Goal: Transaction & Acquisition: Purchase product/service

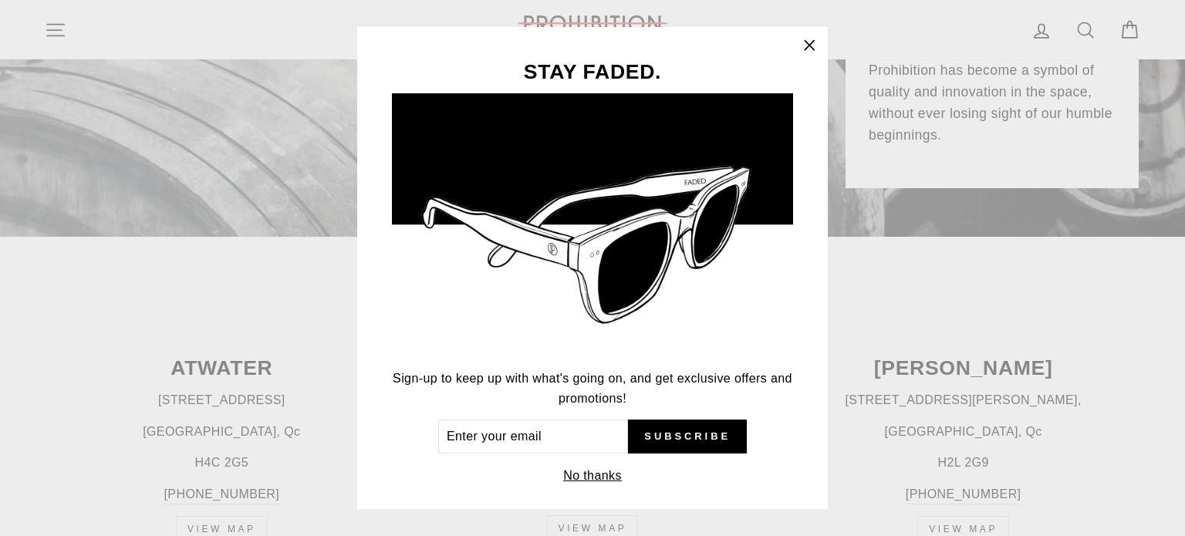
click at [817, 45] on icon "button" at bounding box center [810, 46] width 22 height 22
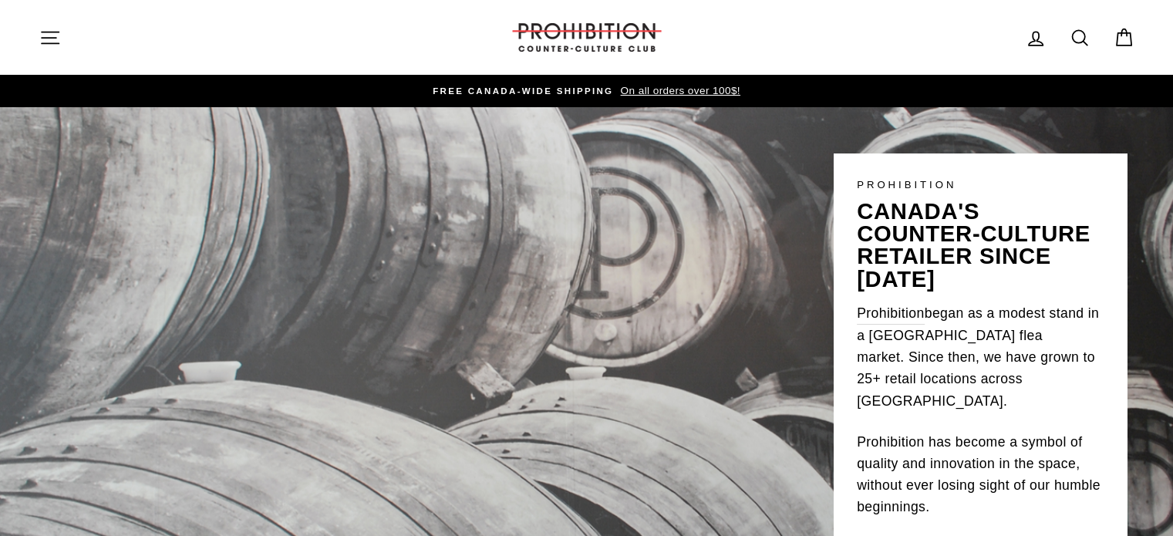
click at [31, 49] on button "Site navigation" at bounding box center [50, 37] width 40 height 33
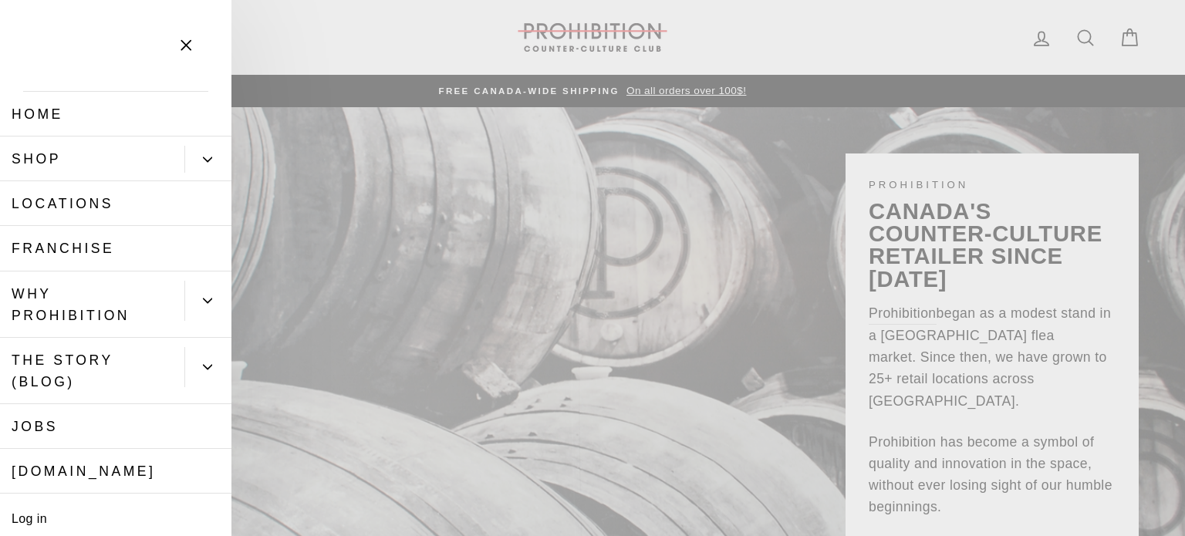
click at [190, 156] on button "Primary" at bounding box center [207, 159] width 47 height 27
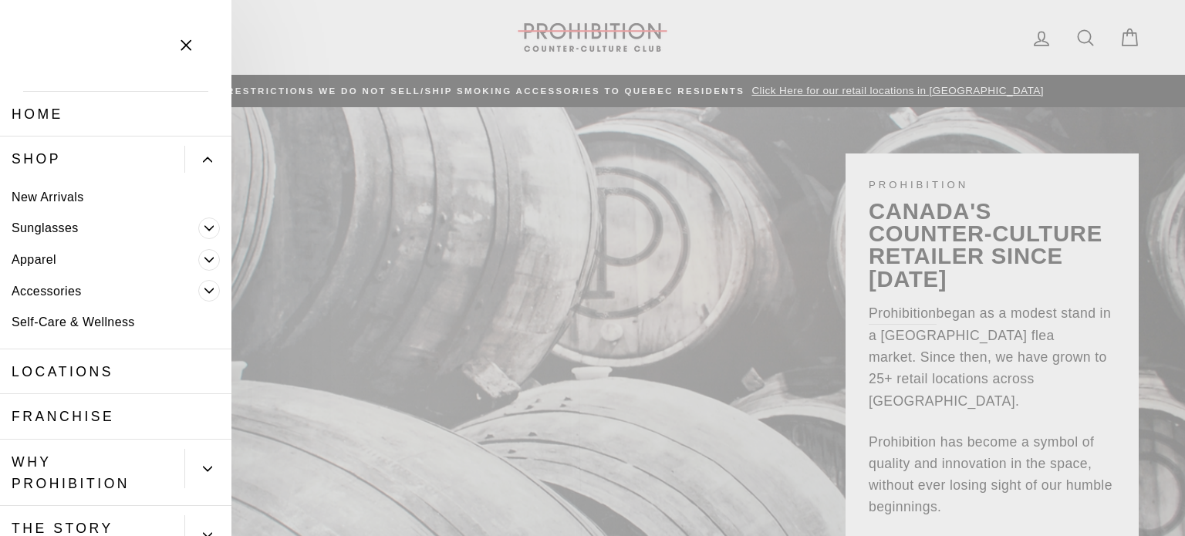
click at [73, 294] on link "Accessories" at bounding box center [99, 291] width 198 height 32
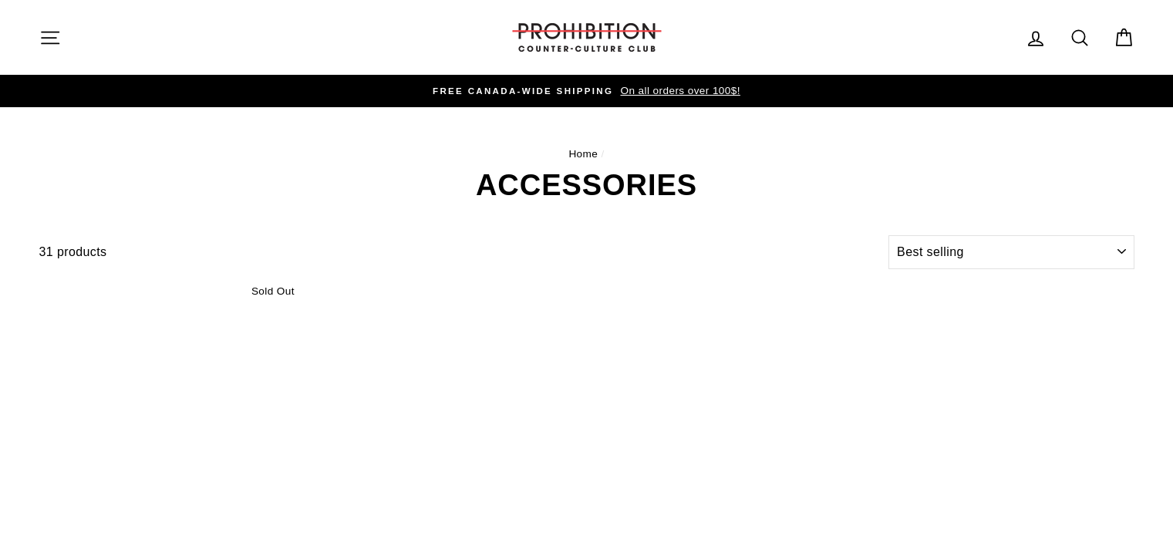
select select "best-selling"
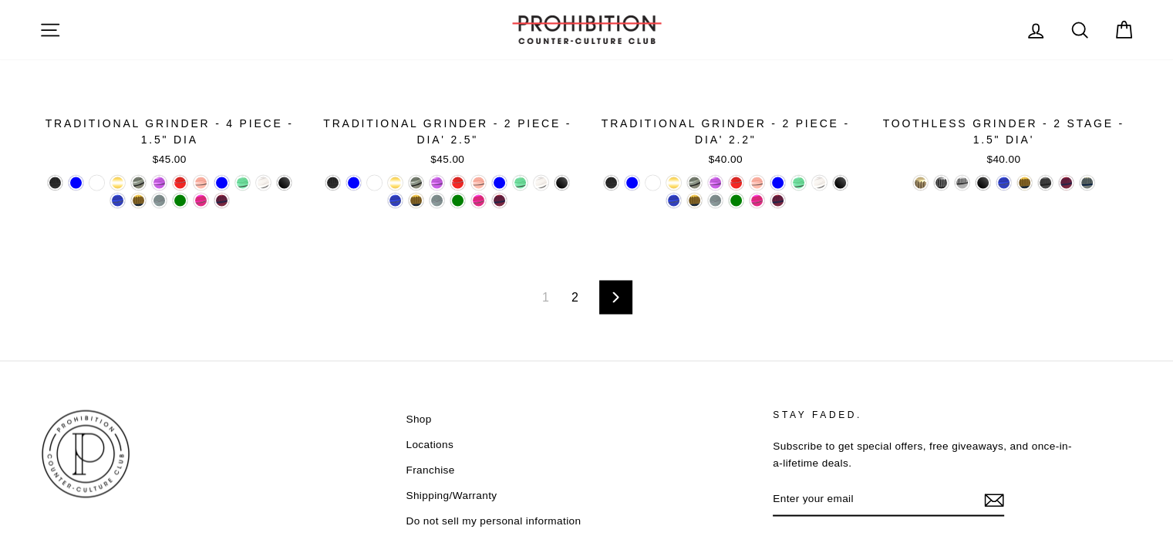
scroll to position [2714, 0]
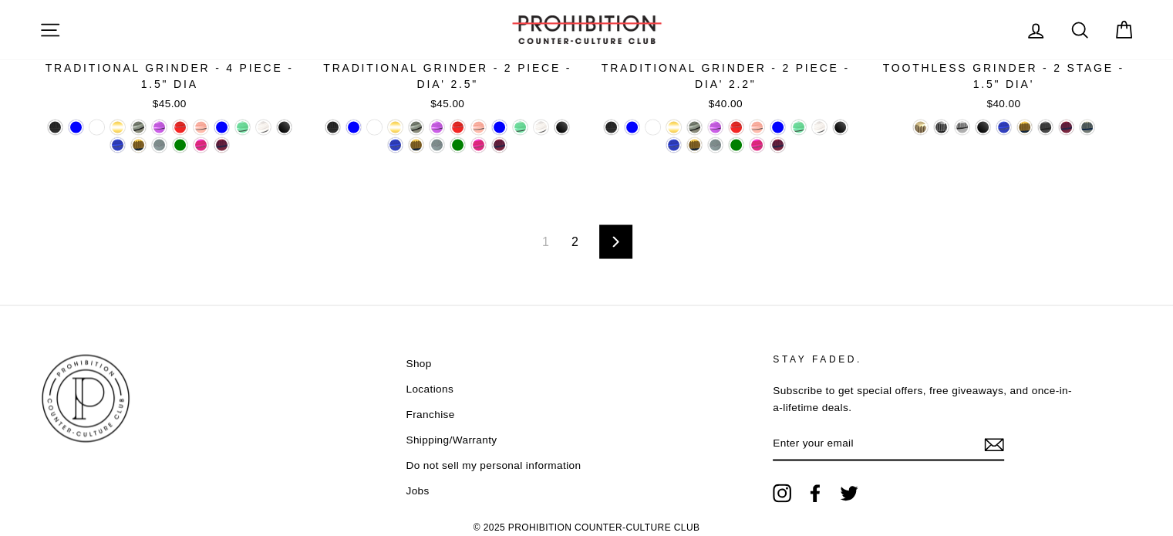
click at [575, 234] on link "2" at bounding box center [574, 241] width 25 height 25
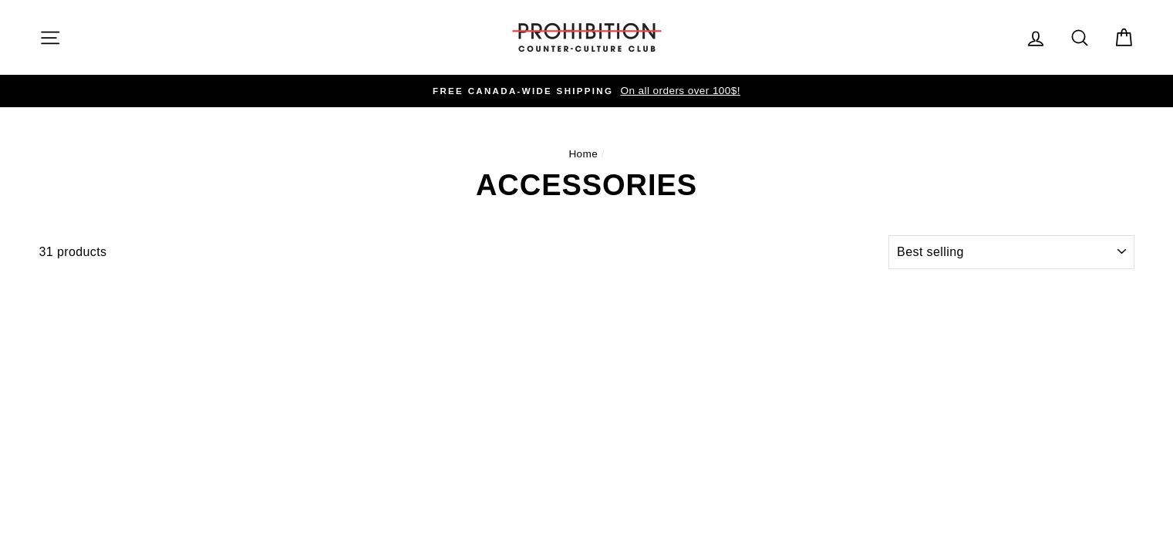
select select "best-selling"
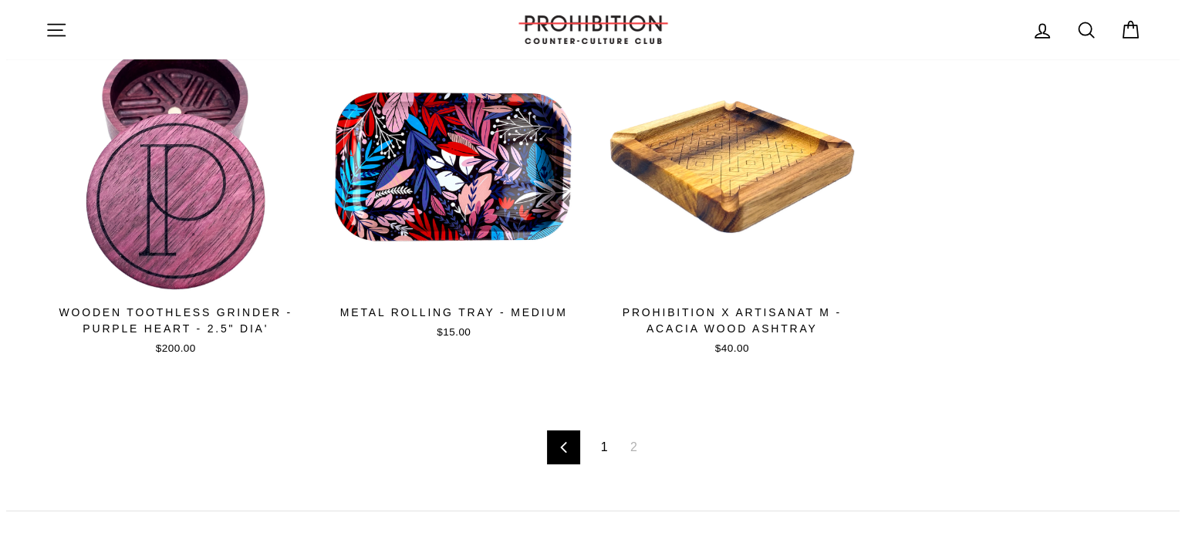
scroll to position [241, 0]
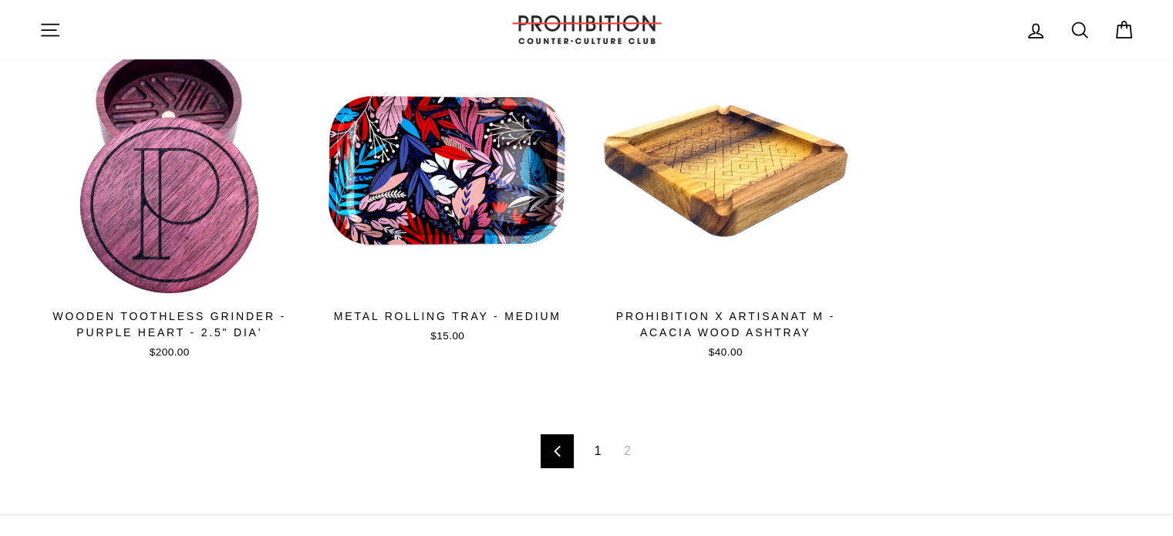
click at [54, 42] on button "Site navigation" at bounding box center [50, 29] width 40 height 33
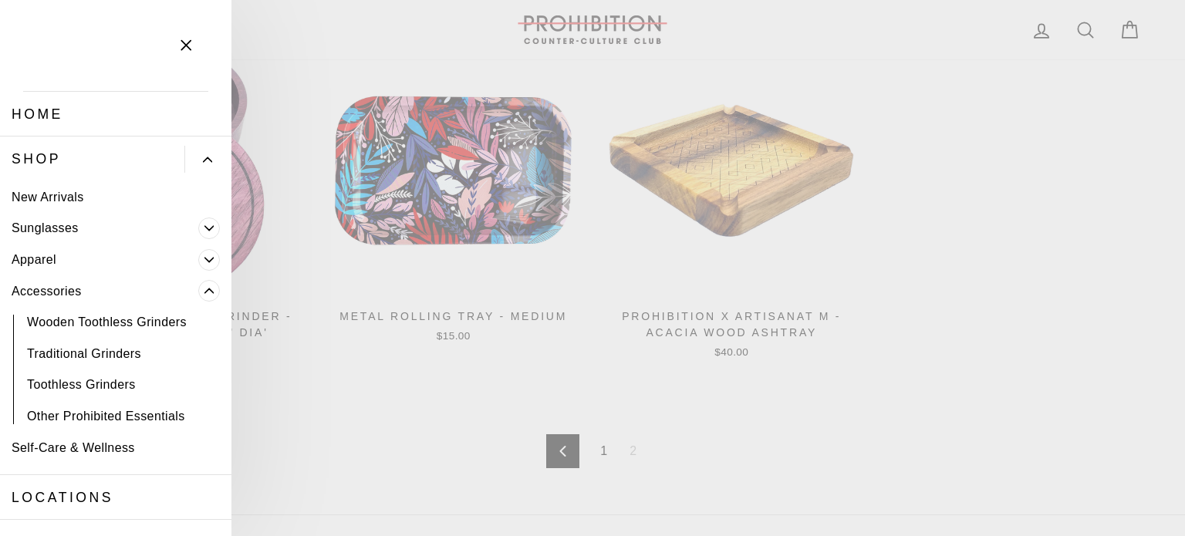
click at [55, 447] on link "Self-Care & Wellness" at bounding box center [115, 448] width 231 height 32
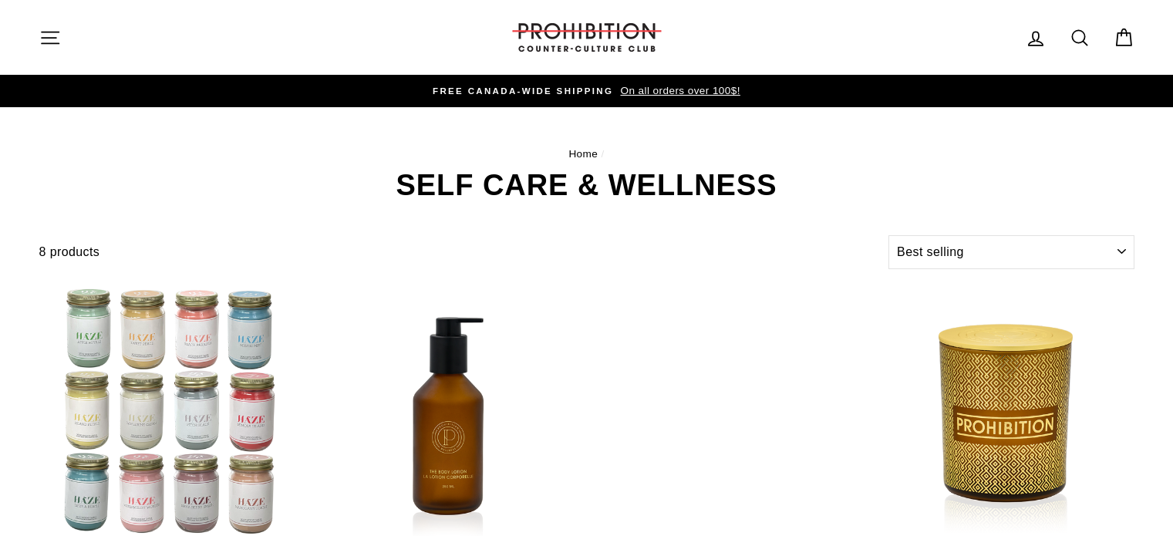
select select "best-selling"
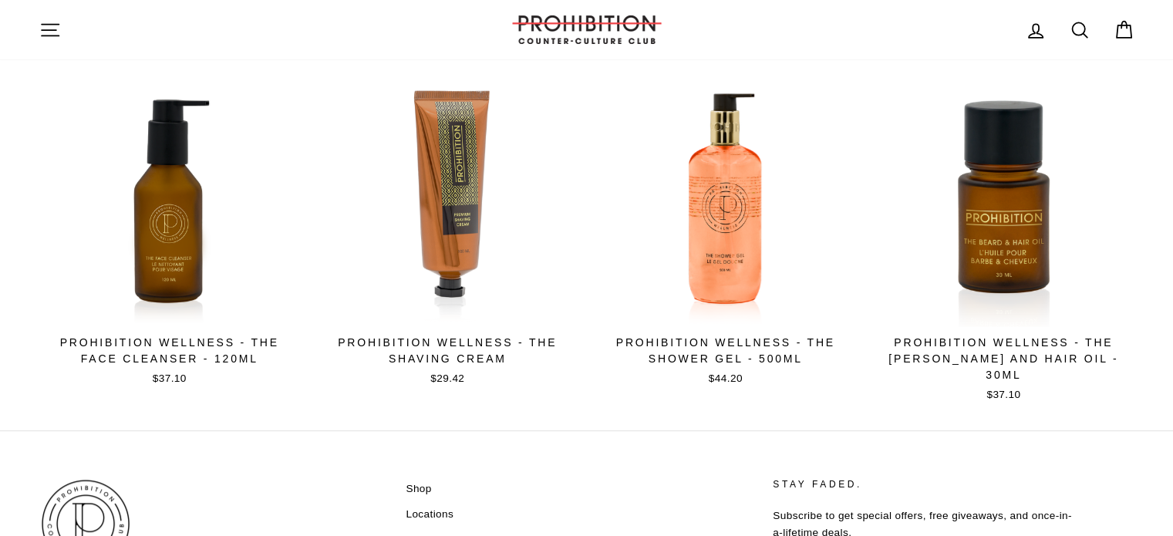
scroll to position [722, 0]
